Goal: Task Accomplishment & Management: Manage account settings

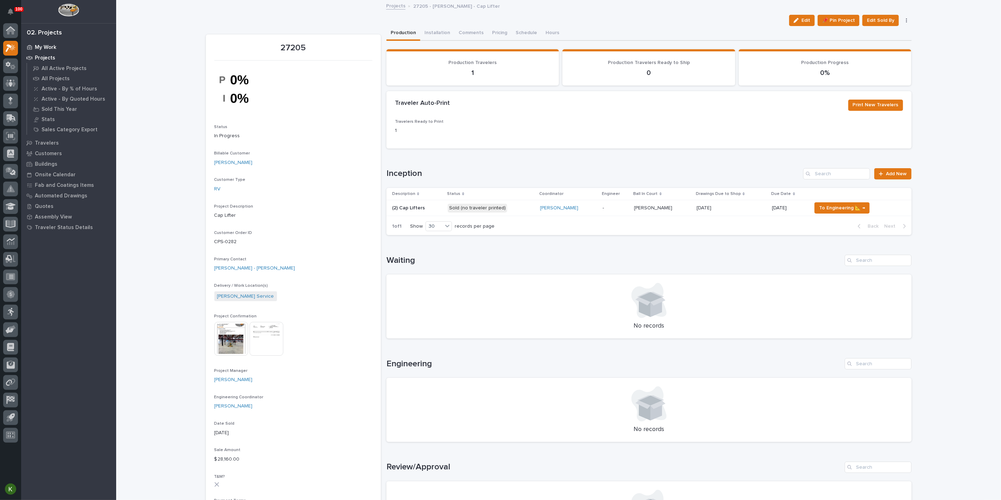
click at [48, 49] on p "My Work" at bounding box center [45, 47] width 21 height 6
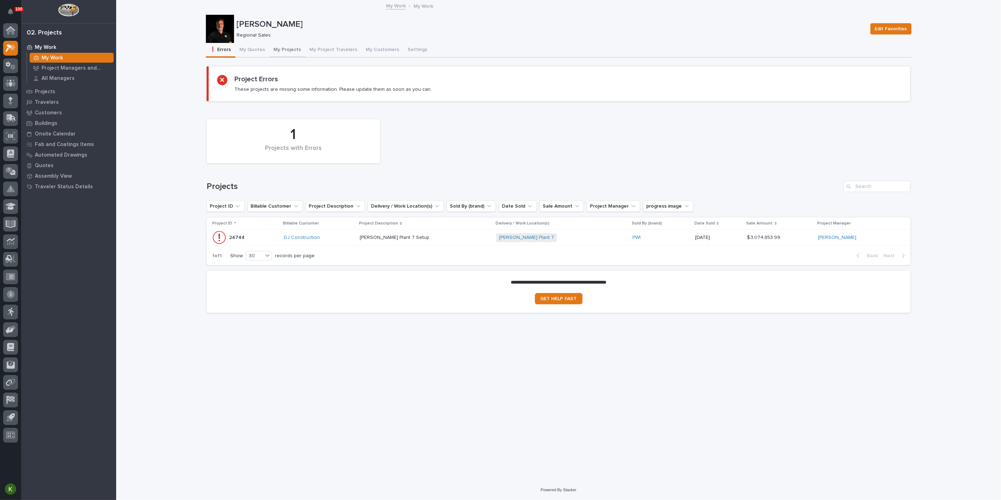
drag, startPoint x: 297, startPoint y: 58, endPoint x: 297, endPoint y: 64, distance: 6.0
click at [297, 57] on button "My Projects" at bounding box center [288, 50] width 36 height 15
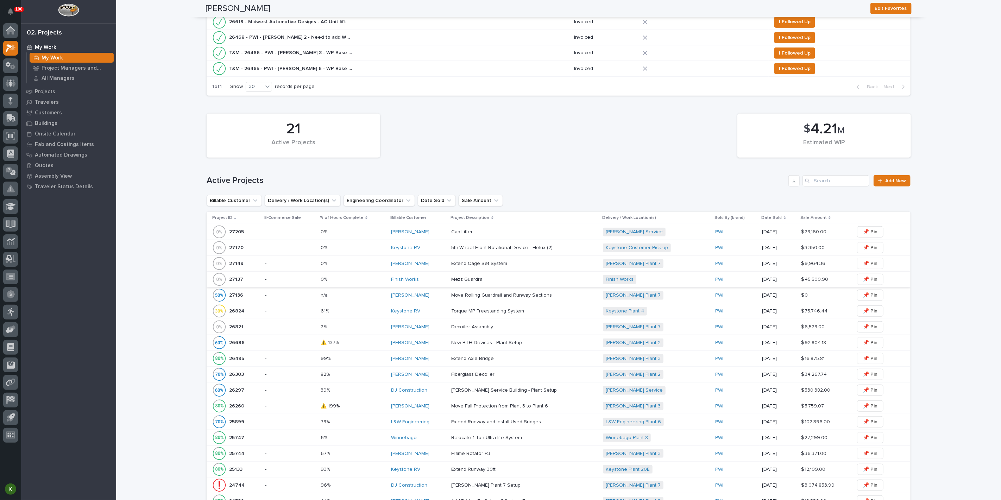
scroll to position [313, 0]
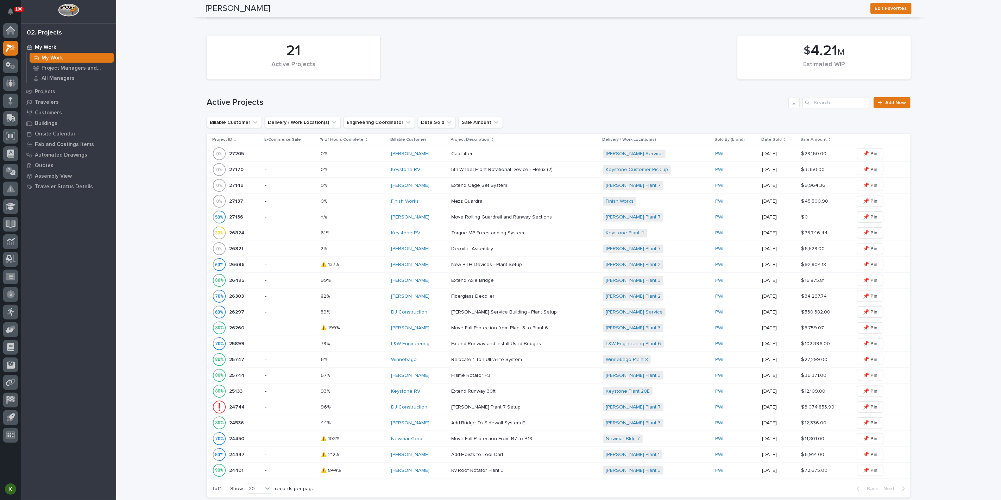
click at [565, 318] on div "Brinkley Service Building - Plant Setup Brinkley Service Building - Plant Setup" at bounding box center [524, 313] width 146 height 12
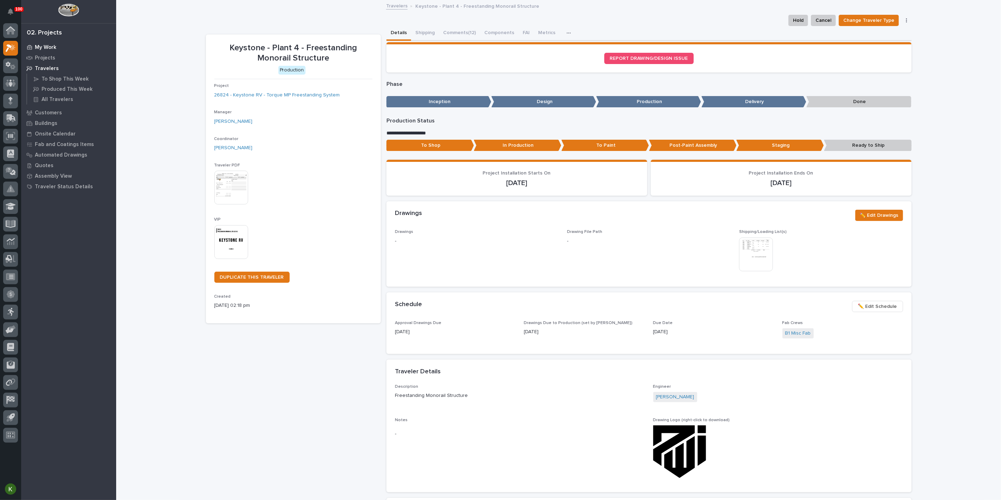
click at [69, 49] on div "My Work" at bounding box center [69, 47] width 92 height 10
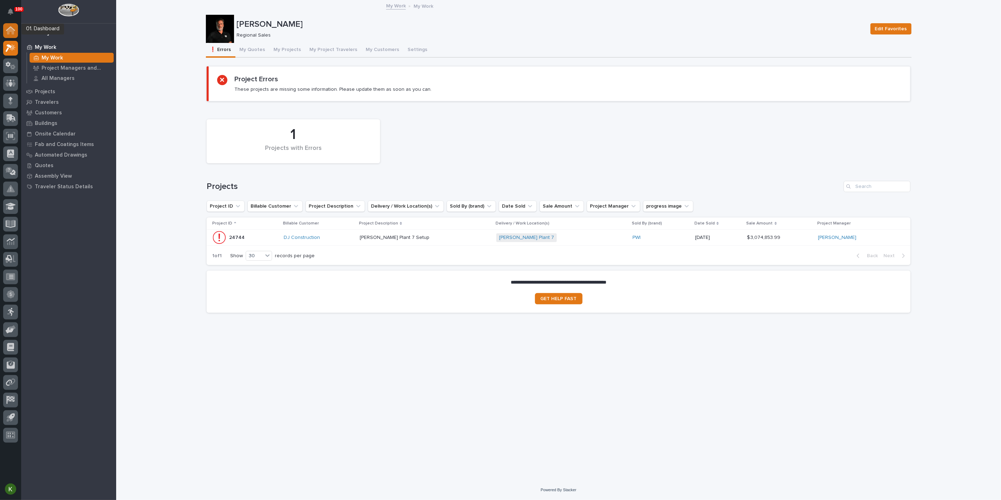
click at [8, 30] on icon at bounding box center [10, 28] width 9 height 5
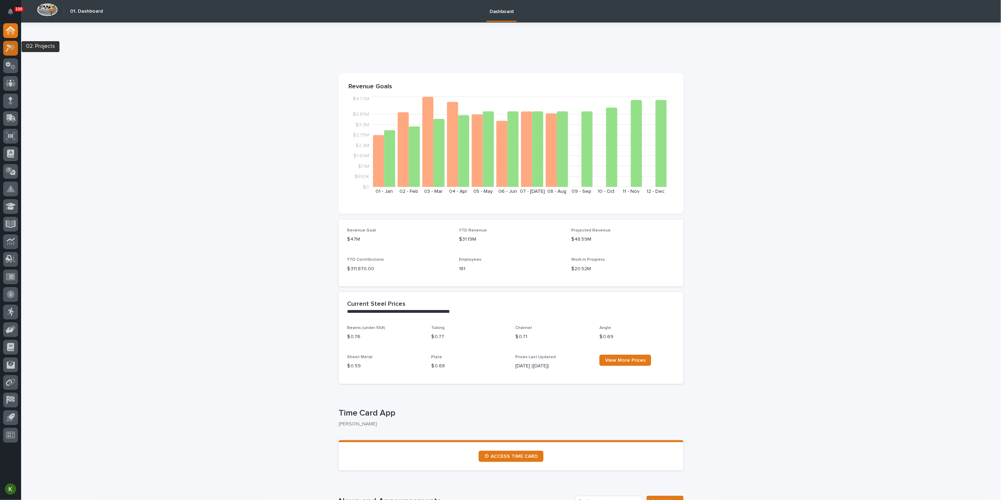
click at [15, 48] on icon at bounding box center [13, 47] width 6 height 7
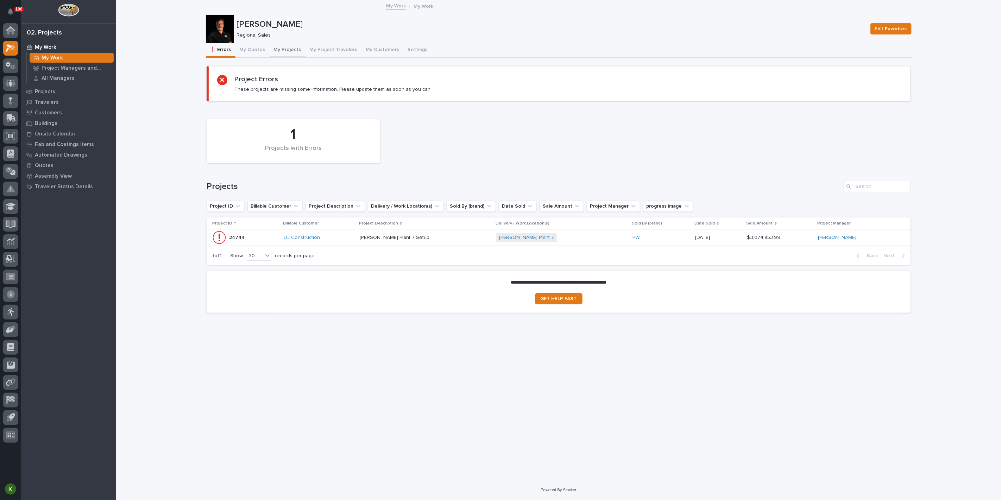
drag, startPoint x: 299, startPoint y: 55, endPoint x: 302, endPoint y: 64, distance: 9.4
click at [299, 55] on button "My Projects" at bounding box center [288, 50] width 36 height 15
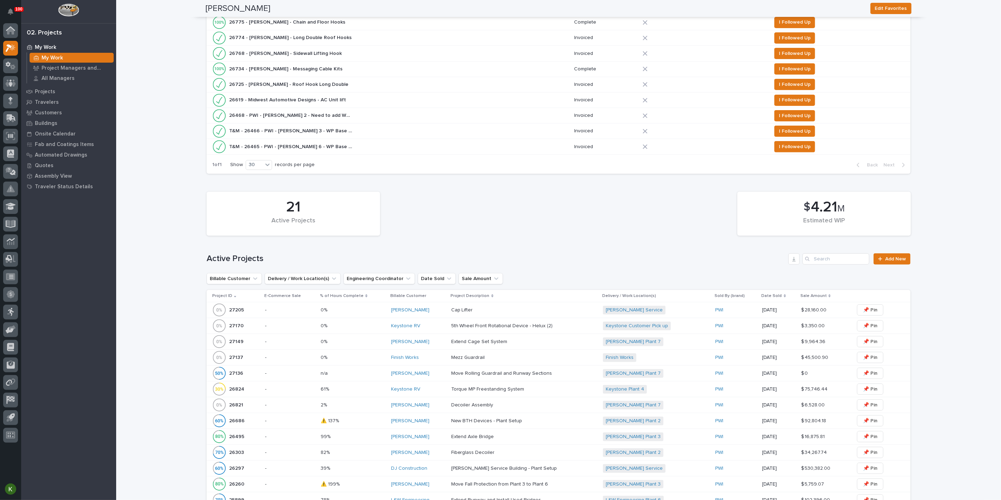
scroll to position [195, 0]
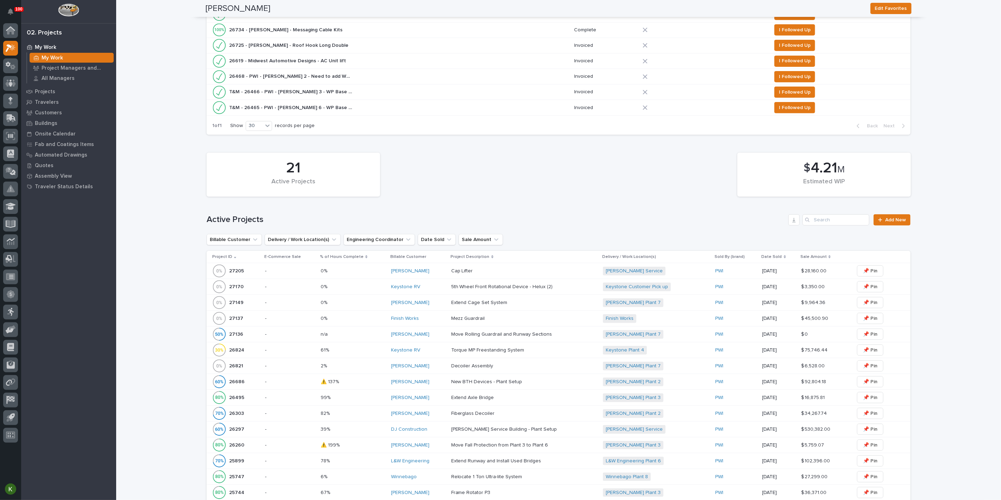
click at [498, 274] on p at bounding box center [512, 271] width 123 height 6
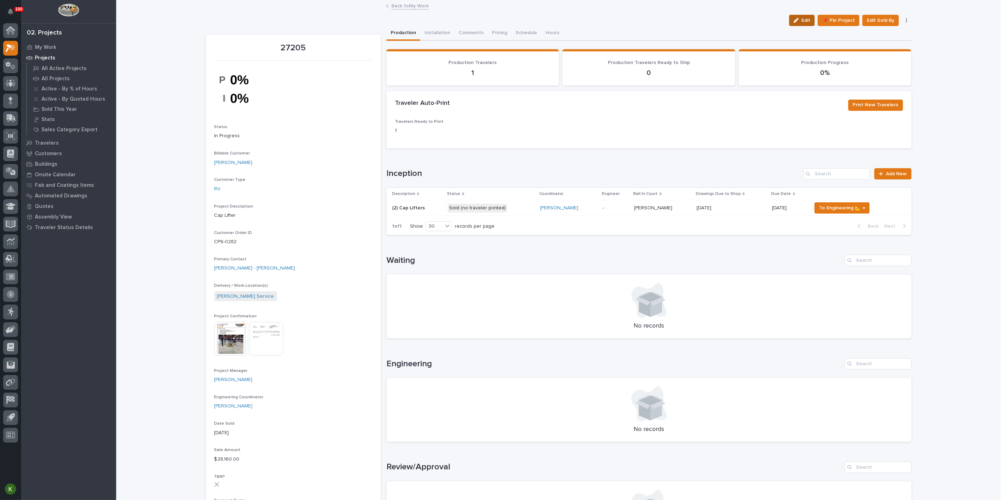
click at [802, 24] on span "Edit" at bounding box center [806, 20] width 9 height 6
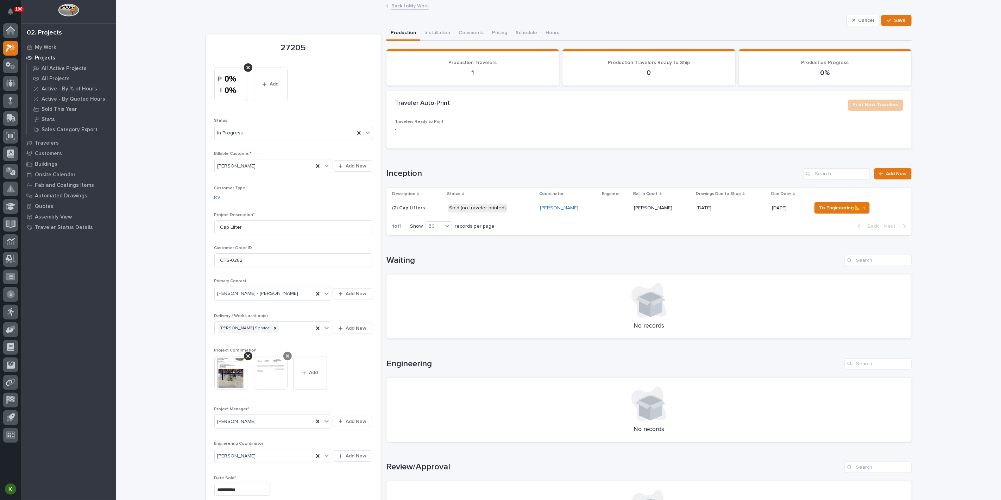
click at [287, 359] on icon at bounding box center [288, 356] width 4 height 6
click at [247, 359] on icon at bounding box center [248, 356] width 4 height 6
click at [236, 365] on span "Add" at bounding box center [234, 361] width 9 height 6
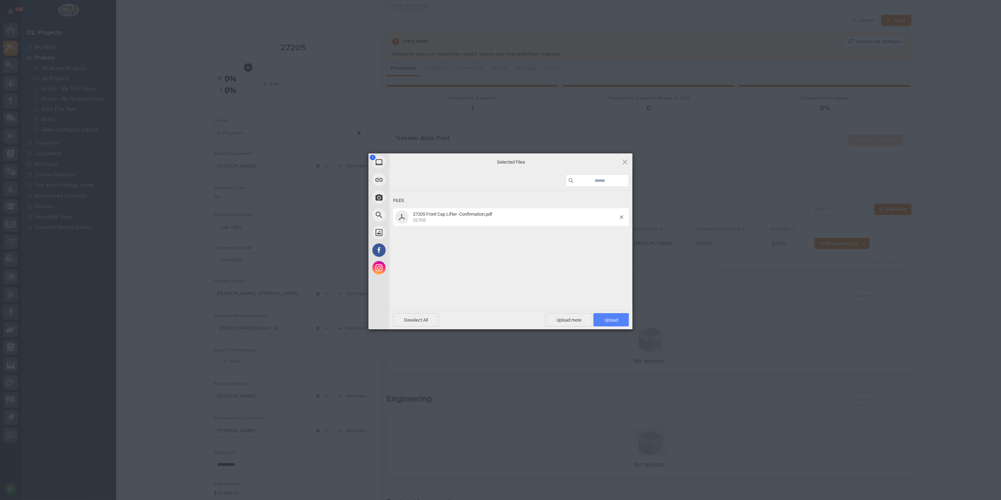
click at [613, 319] on span "Upload 1" at bounding box center [611, 320] width 14 height 5
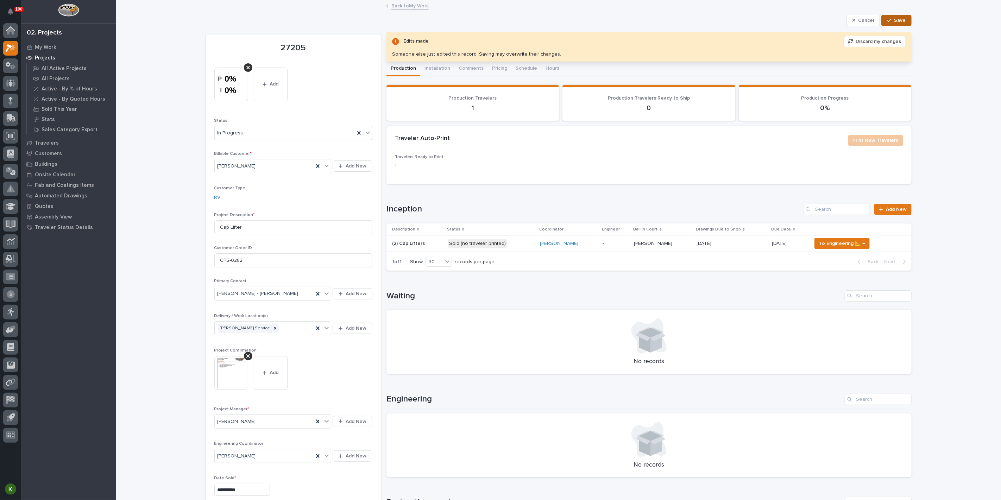
click at [894, 24] on span "Save" at bounding box center [900, 20] width 12 height 6
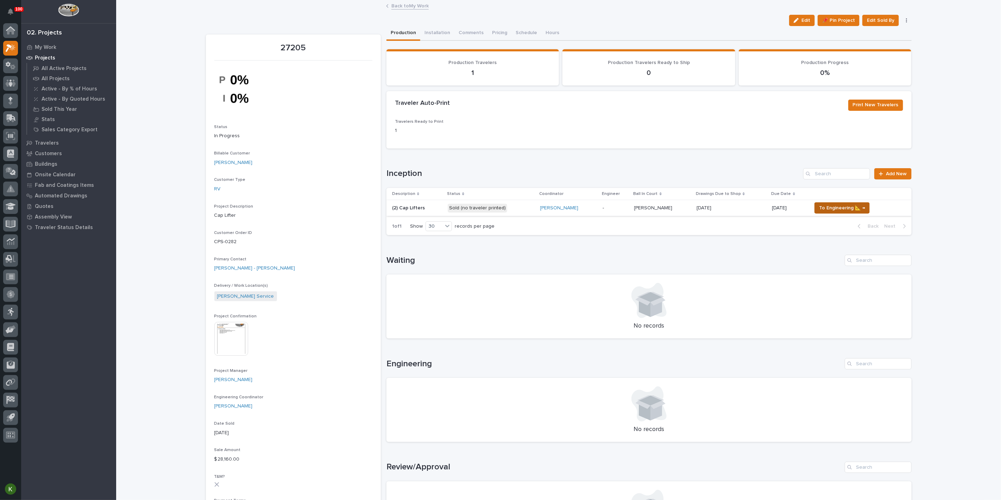
click at [838, 212] on span "To Engineering 📐 →" at bounding box center [842, 208] width 46 height 8
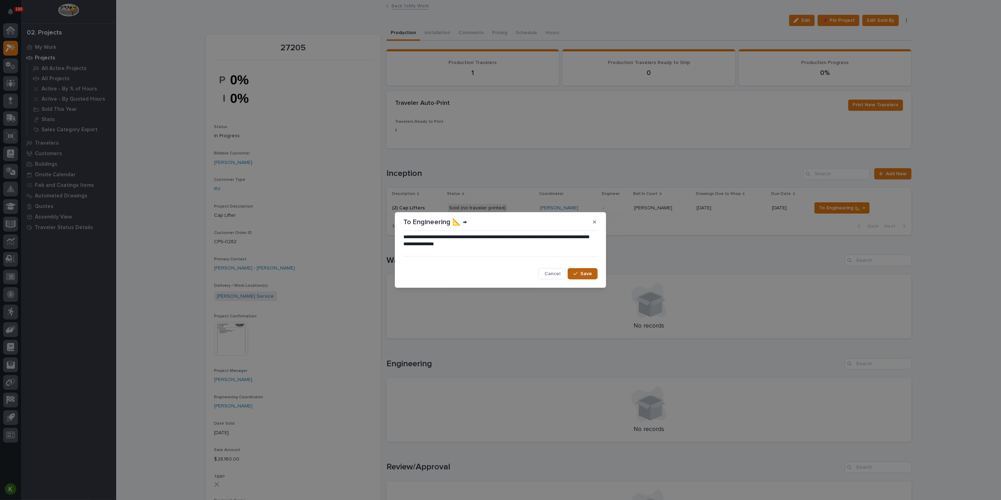
click at [580, 275] on span "Save" at bounding box center [586, 274] width 12 height 6
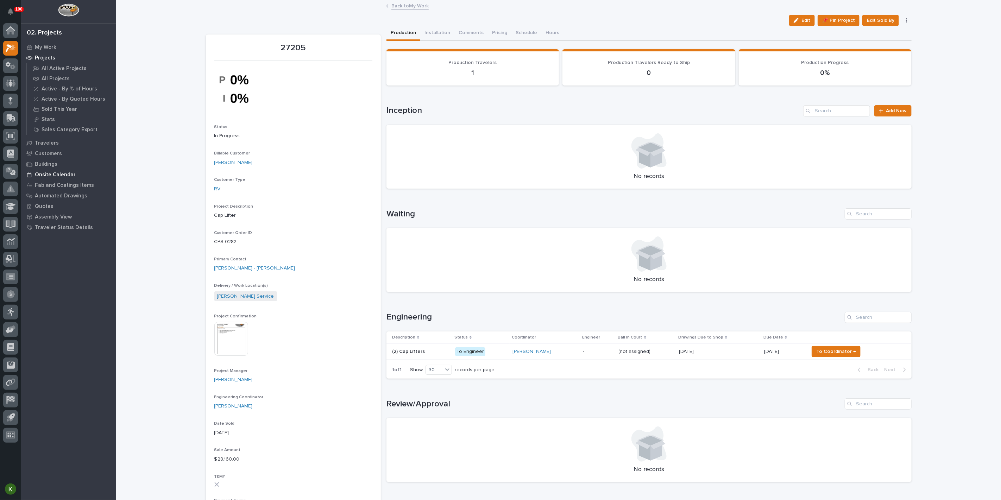
click at [70, 175] on p "Onsite Calendar" at bounding box center [55, 175] width 41 height 6
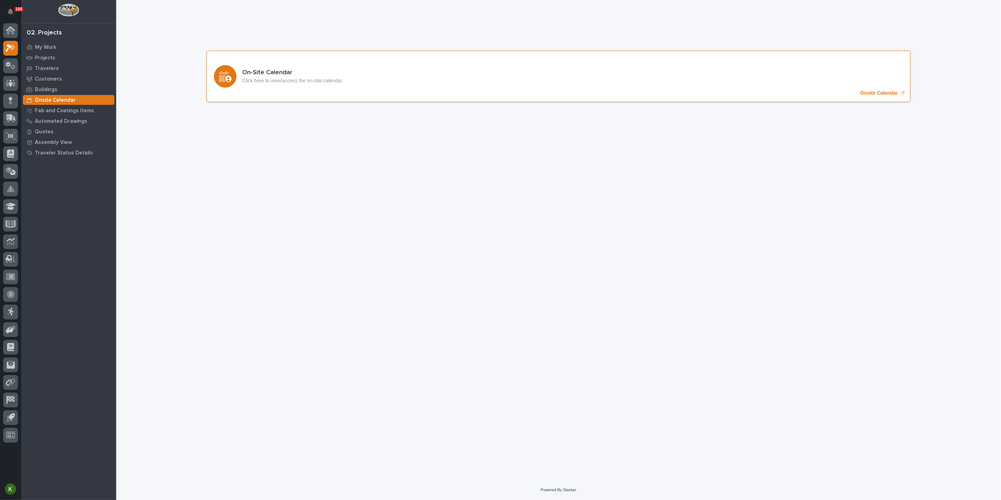
click at [865, 96] on p "Onsite Calendar" at bounding box center [879, 93] width 38 height 6
